Goal: Information Seeking & Learning: Learn about a topic

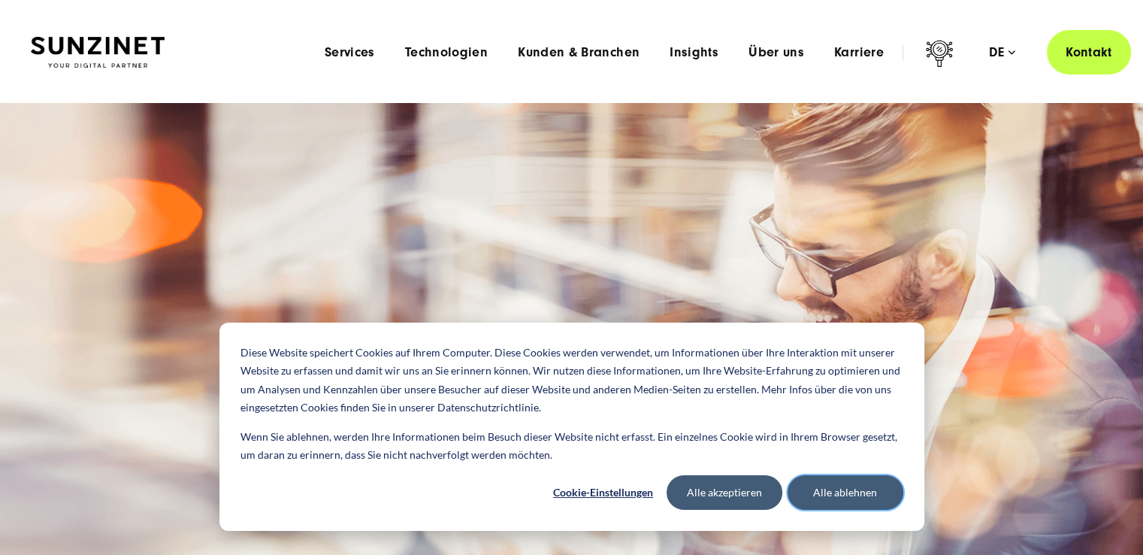
click at [830, 488] on button "Alle ablehnen" at bounding box center [846, 492] width 116 height 35
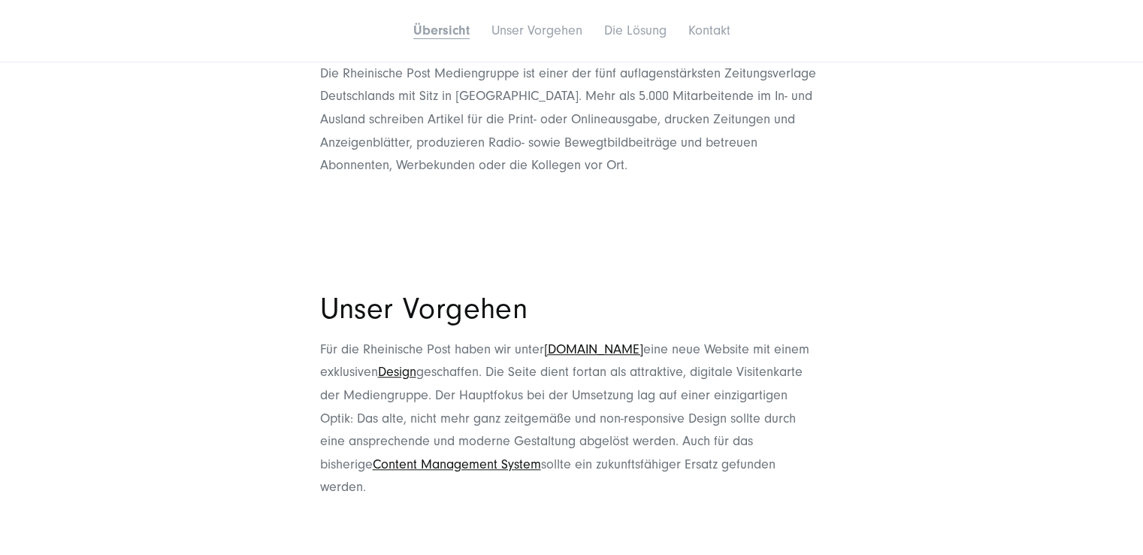
scroll to position [977, 0]
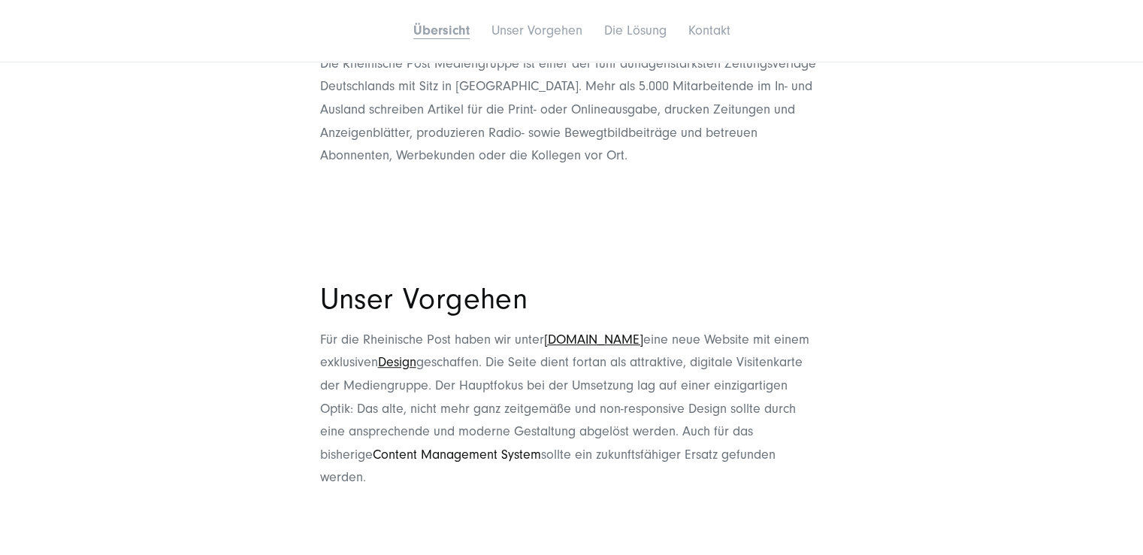
click at [526, 453] on link "Content Management System" at bounding box center [457, 455] width 168 height 16
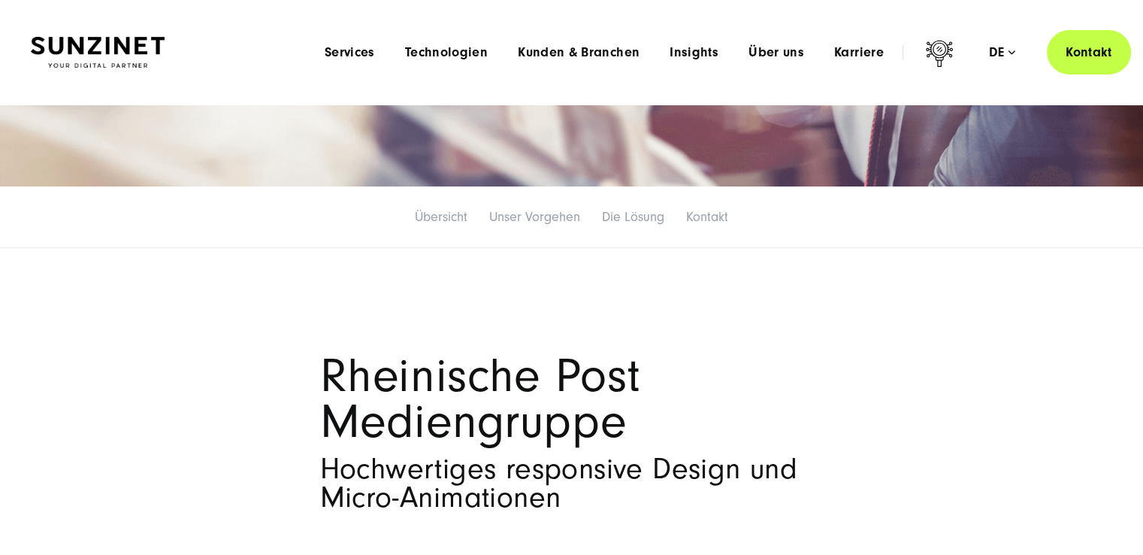
scroll to position [376, 0]
